Goal: Information Seeking & Learning: Check status

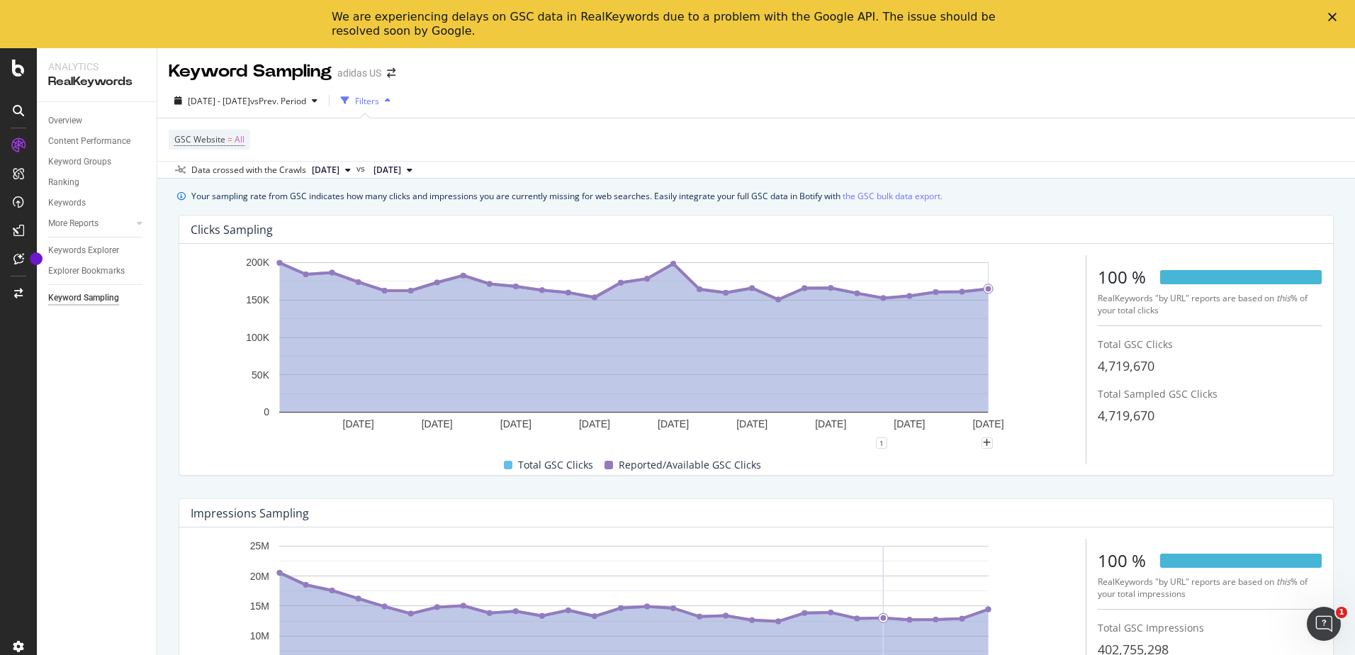
click at [351, 170] on icon at bounding box center [348, 170] width 6 height 9
click at [615, 79] on div "Keyword Sampling adidas US" at bounding box center [755, 65] width 1197 height 35
click at [592, 16] on div "We are experiencing delays on GSC data in RealKeywords due to a problem with th…" at bounding box center [666, 24] width 669 height 28
